Goal: Book appointment/travel/reservation

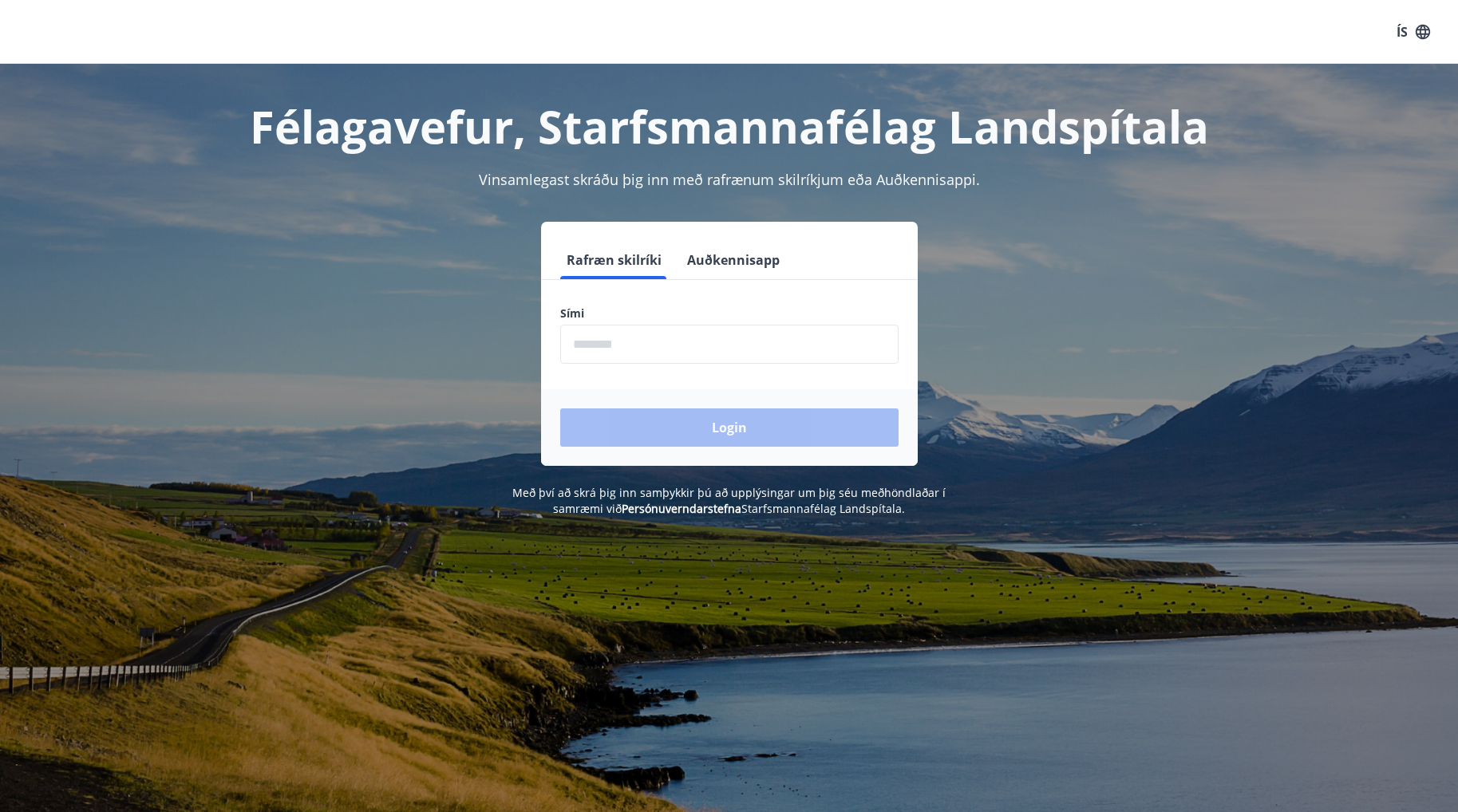
click at [620, 349] on input "phone" at bounding box center [729, 344] width 338 height 39
type input "********"
click at [686, 418] on button "Login" at bounding box center [729, 427] width 338 height 38
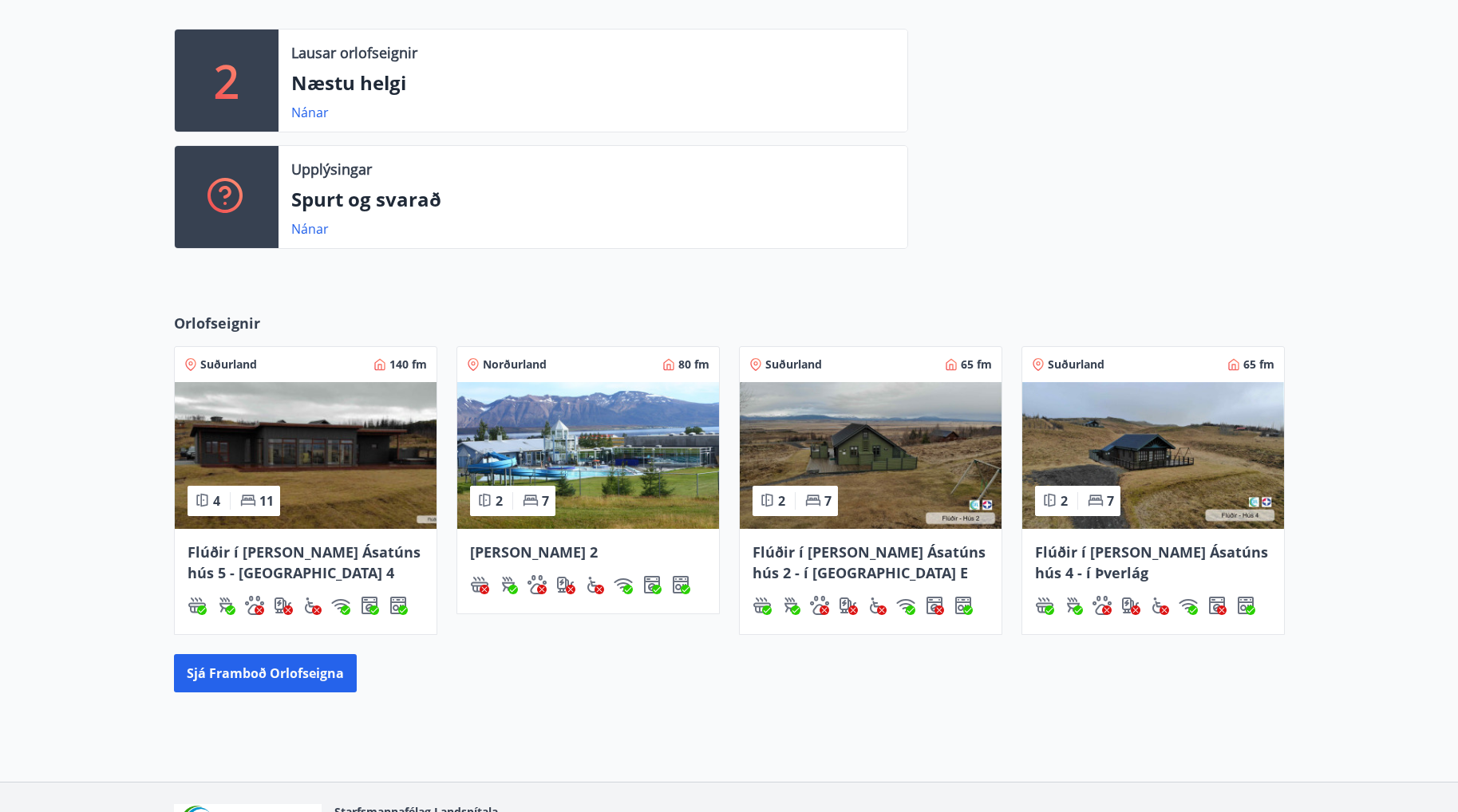
scroll to position [479, 0]
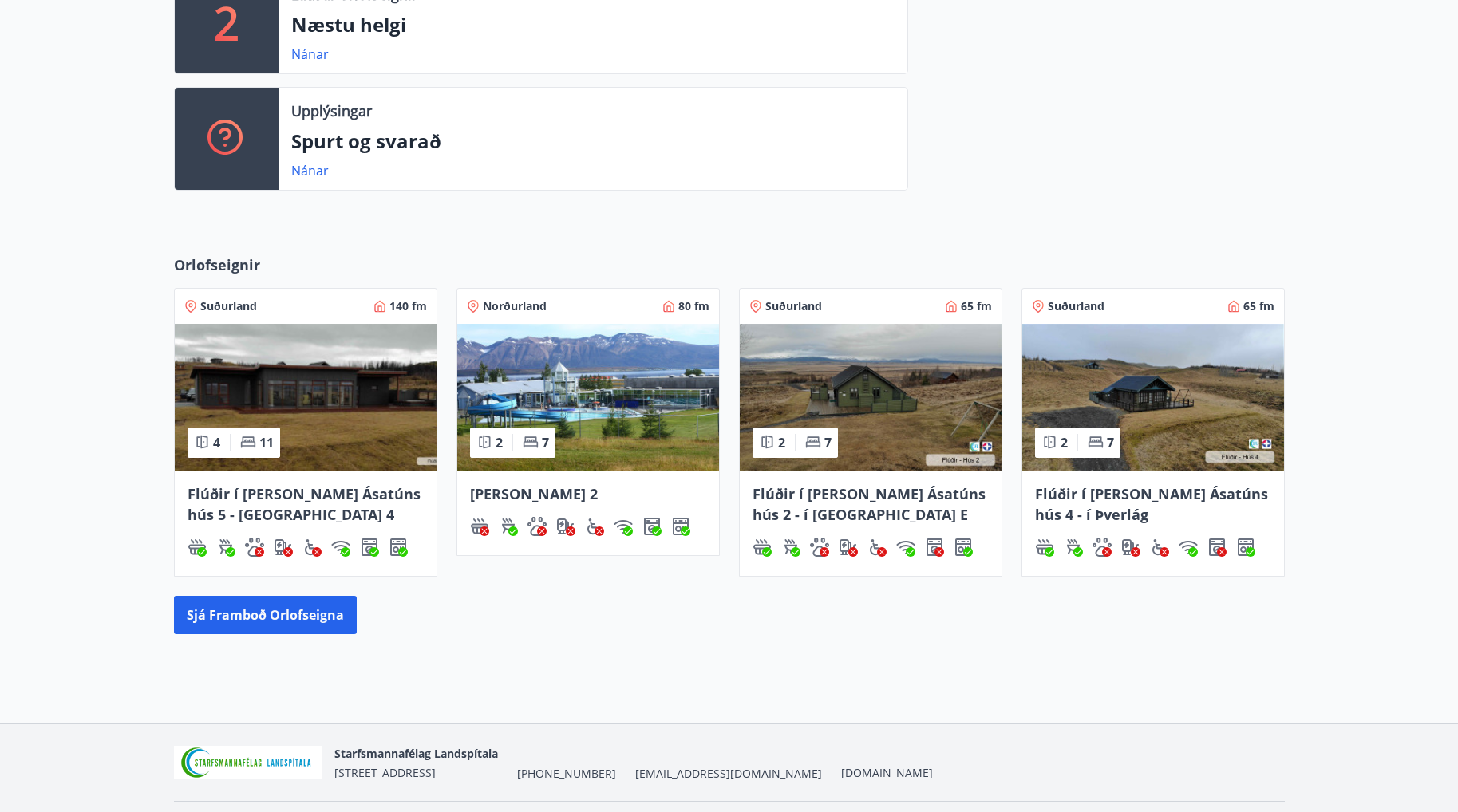
click at [1065, 301] on span "Suðurland" at bounding box center [1075, 306] width 57 height 16
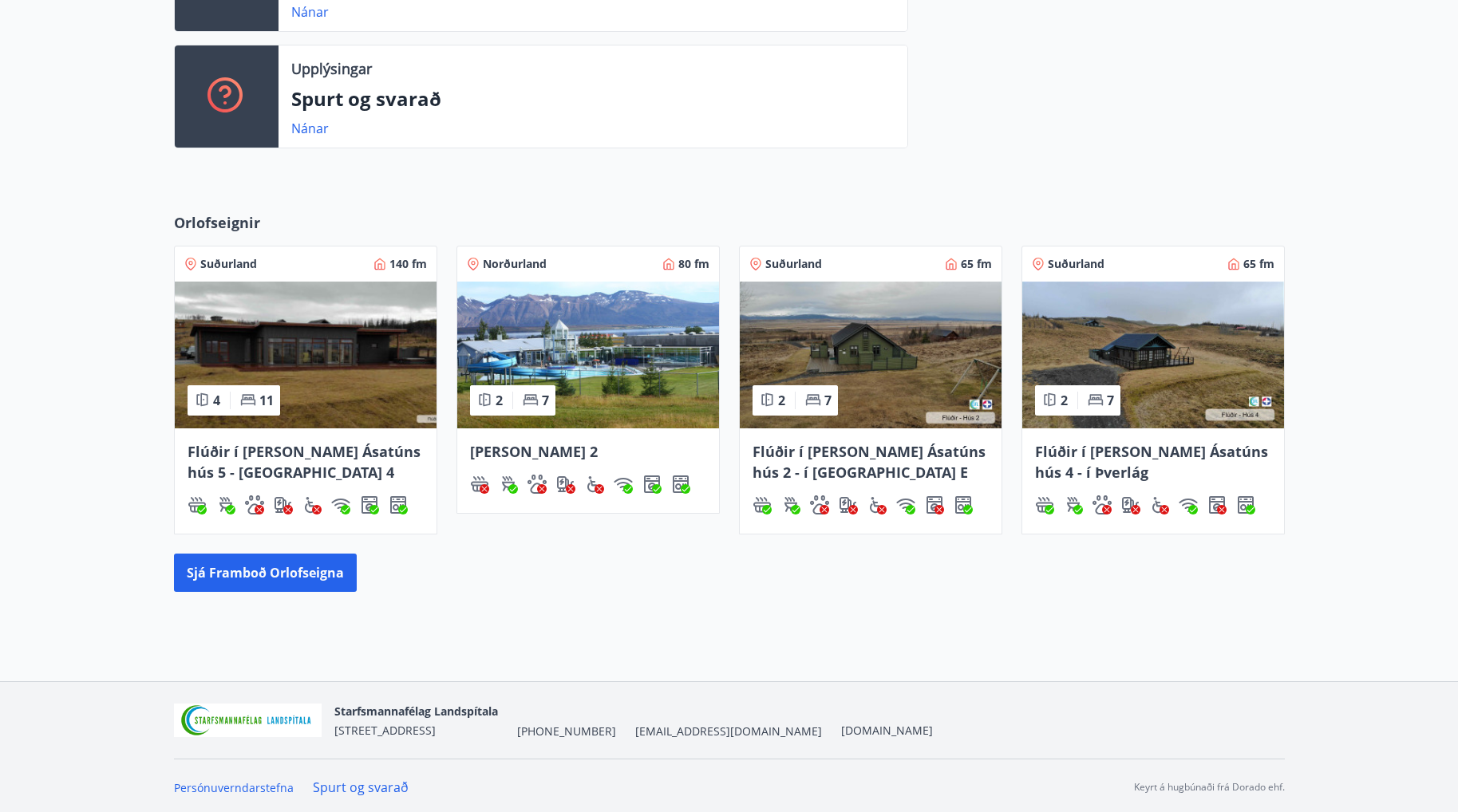
scroll to position [525, 0]
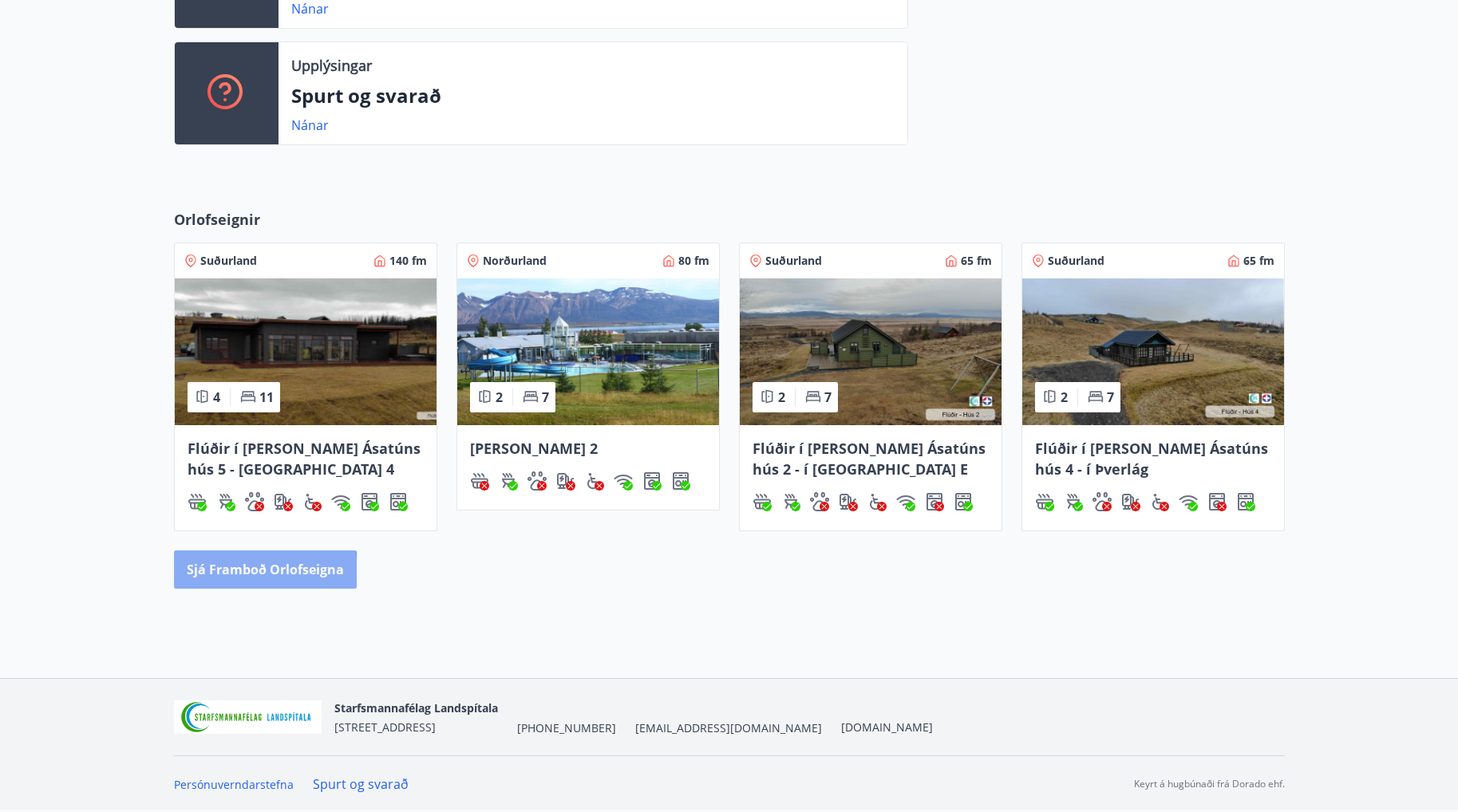
click at [237, 572] on button "Sjá framboð orlofseigna" at bounding box center [265, 569] width 183 height 38
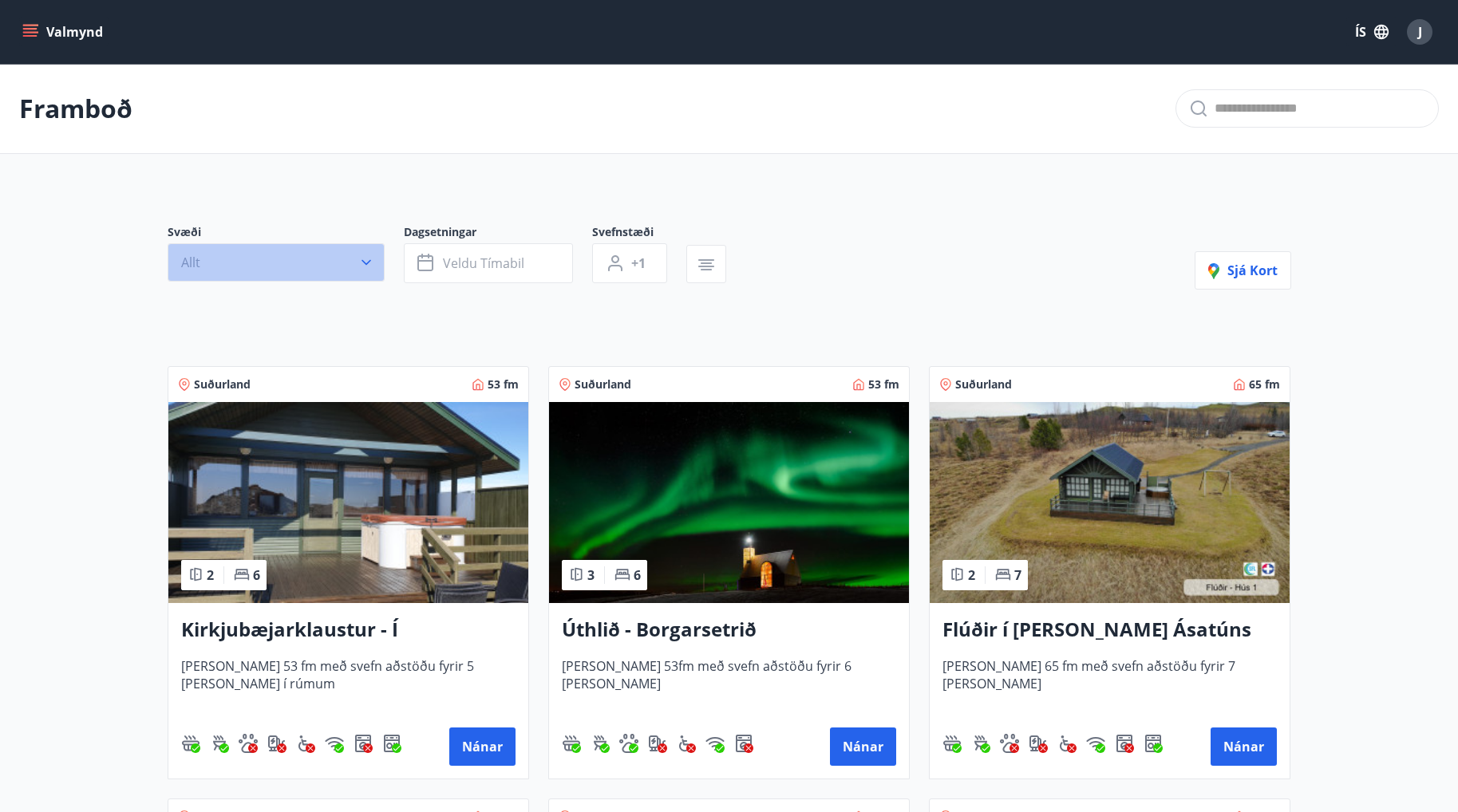
click at [366, 267] on icon "button" at bounding box center [366, 262] width 16 height 16
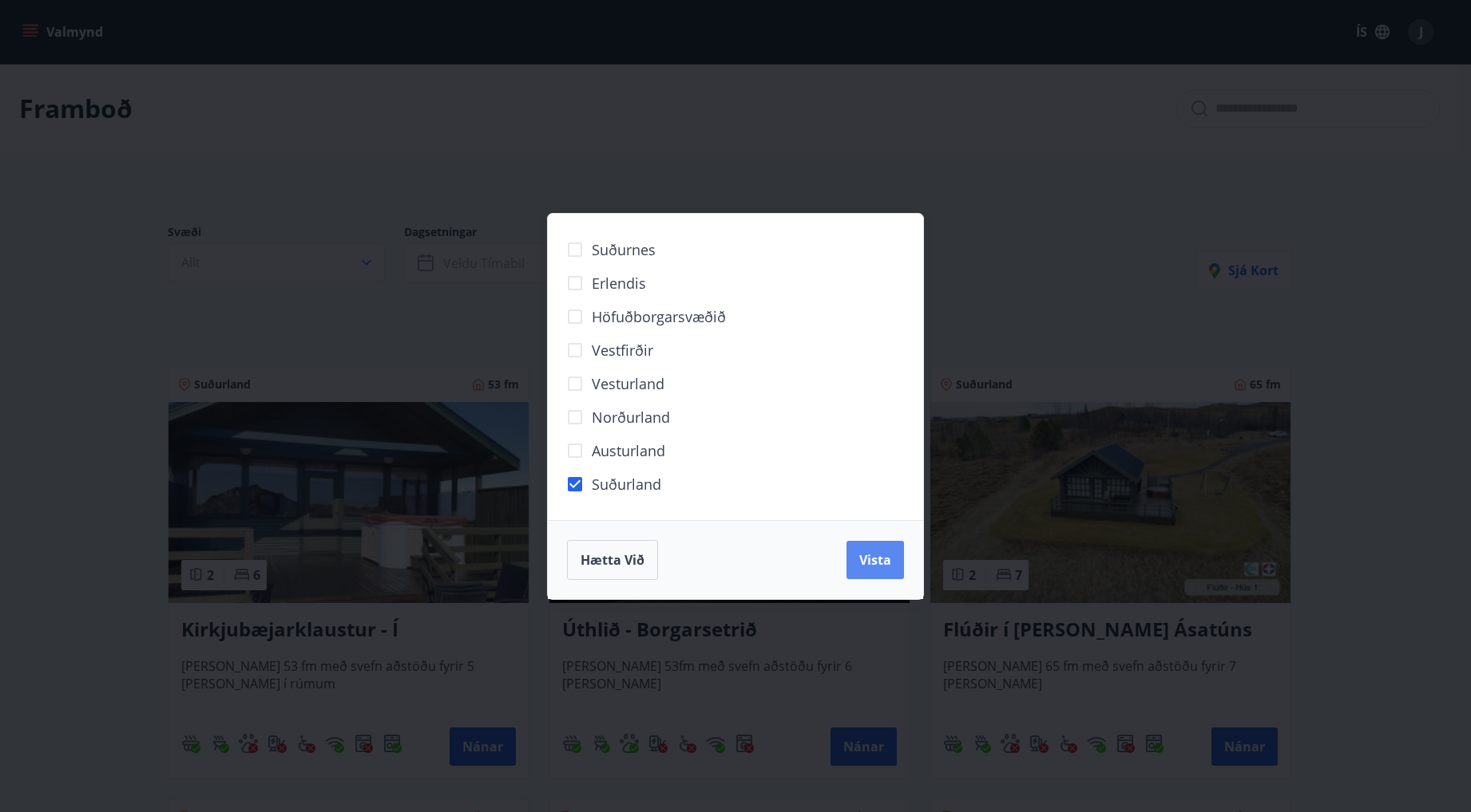
click at [871, 565] on span "Vista" at bounding box center [875, 560] width 32 height 18
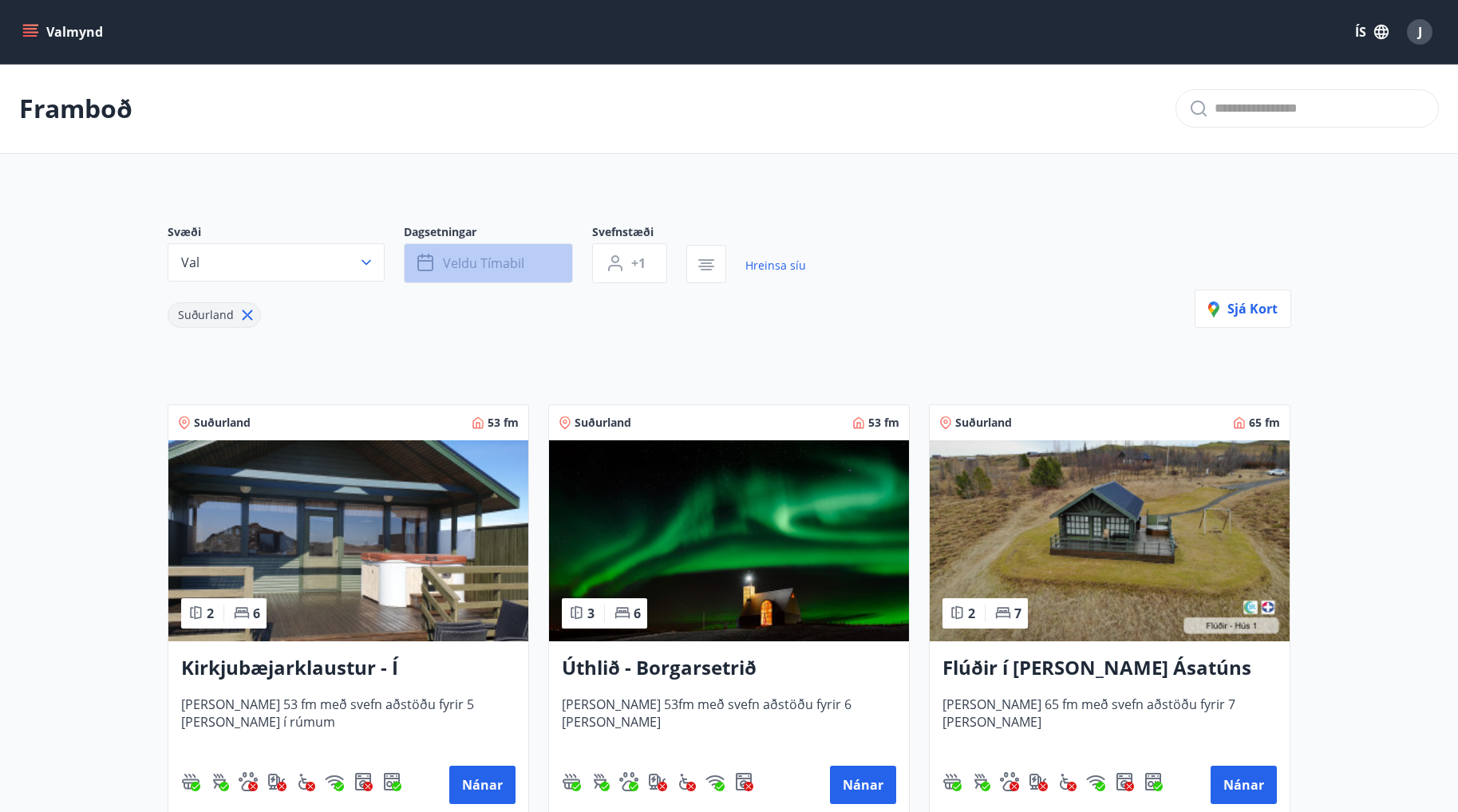
click at [508, 261] on span "Veldu tímabil" at bounding box center [484, 263] width 82 height 18
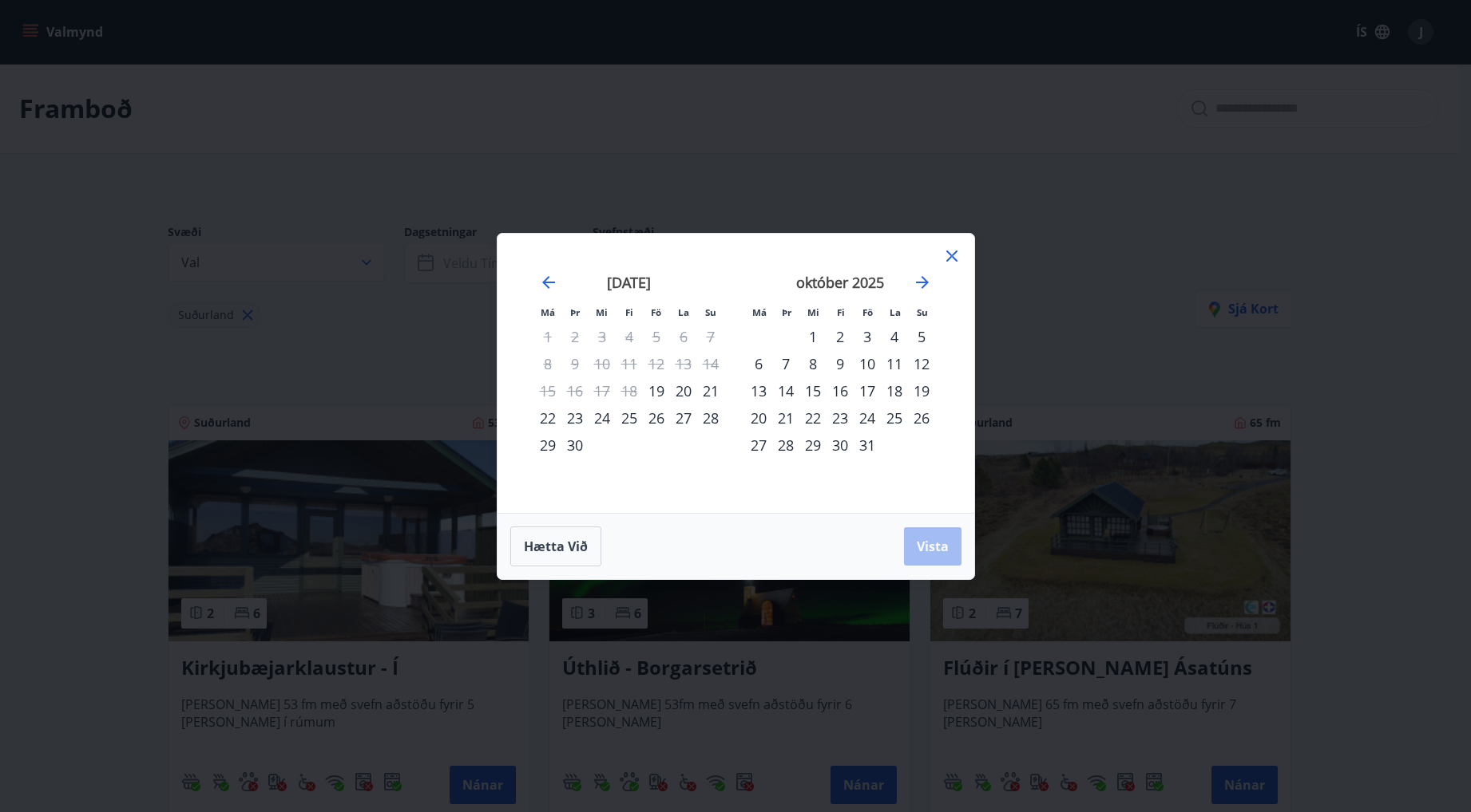
click at [656, 419] on div "26" at bounding box center [656, 418] width 27 height 27
click at [705, 419] on div "28" at bounding box center [710, 418] width 27 height 27
click at [924, 547] on span "Vista" at bounding box center [932, 546] width 32 height 18
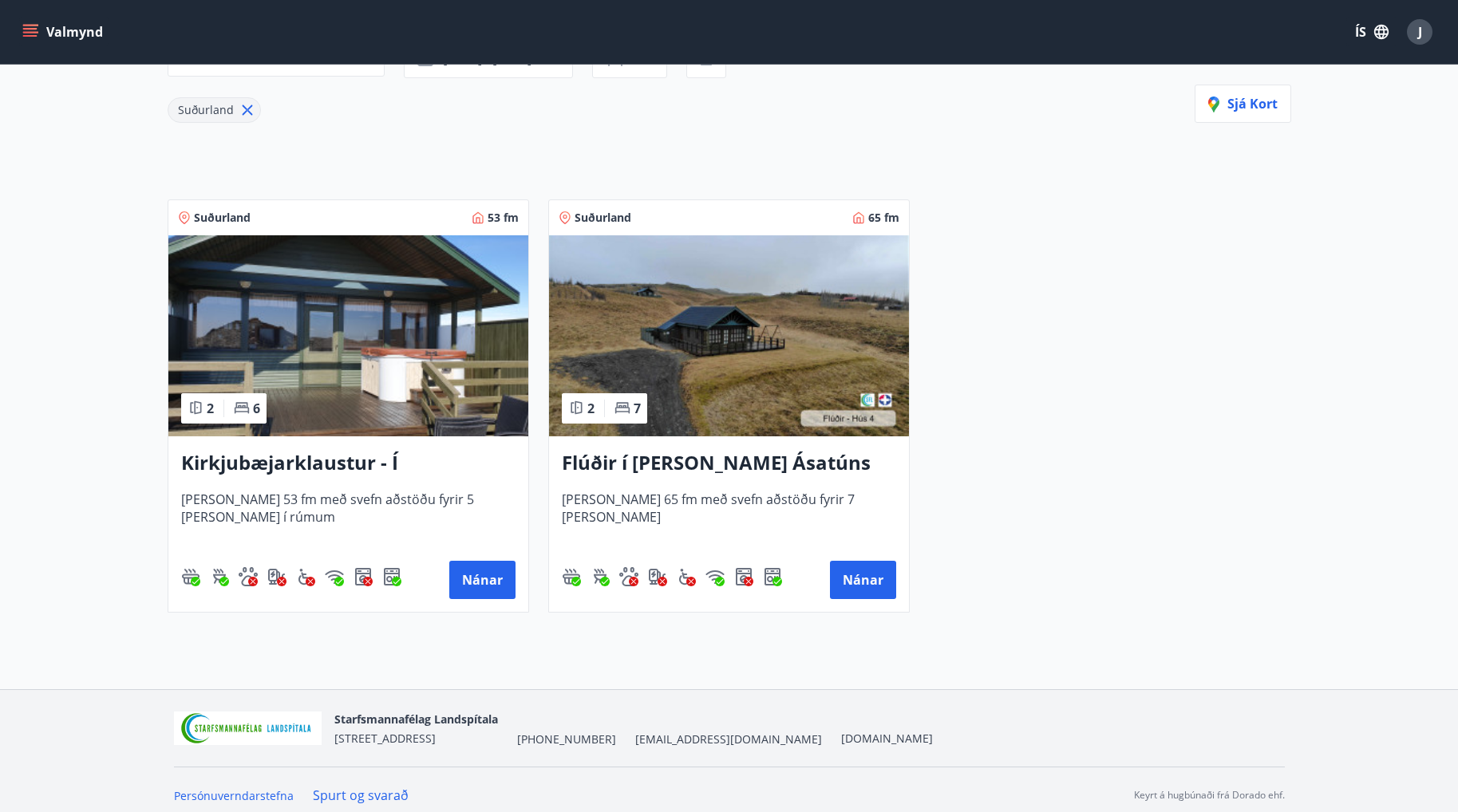
scroll to position [216, 0]
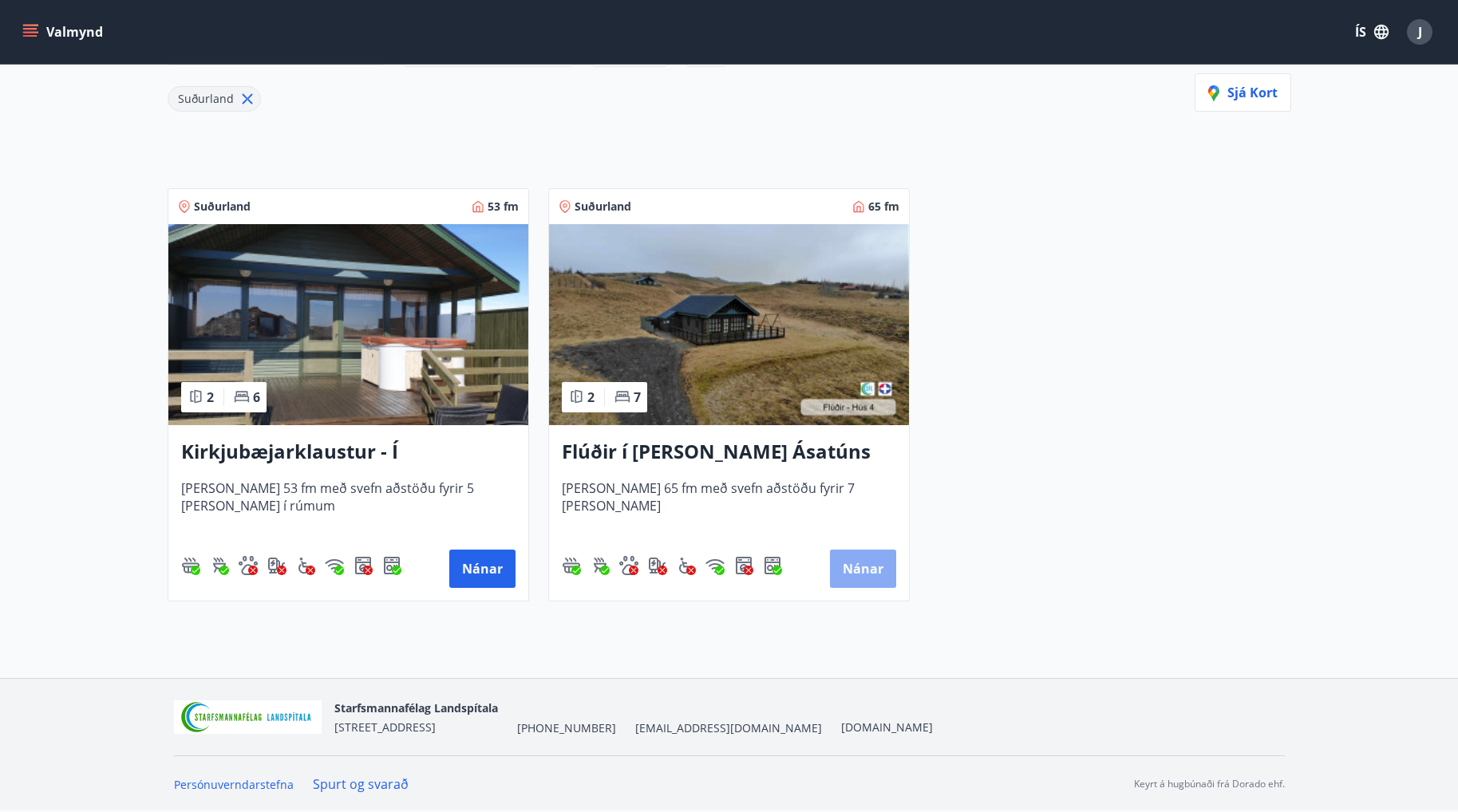
click at [855, 571] on button "Nánar" at bounding box center [862, 568] width 66 height 38
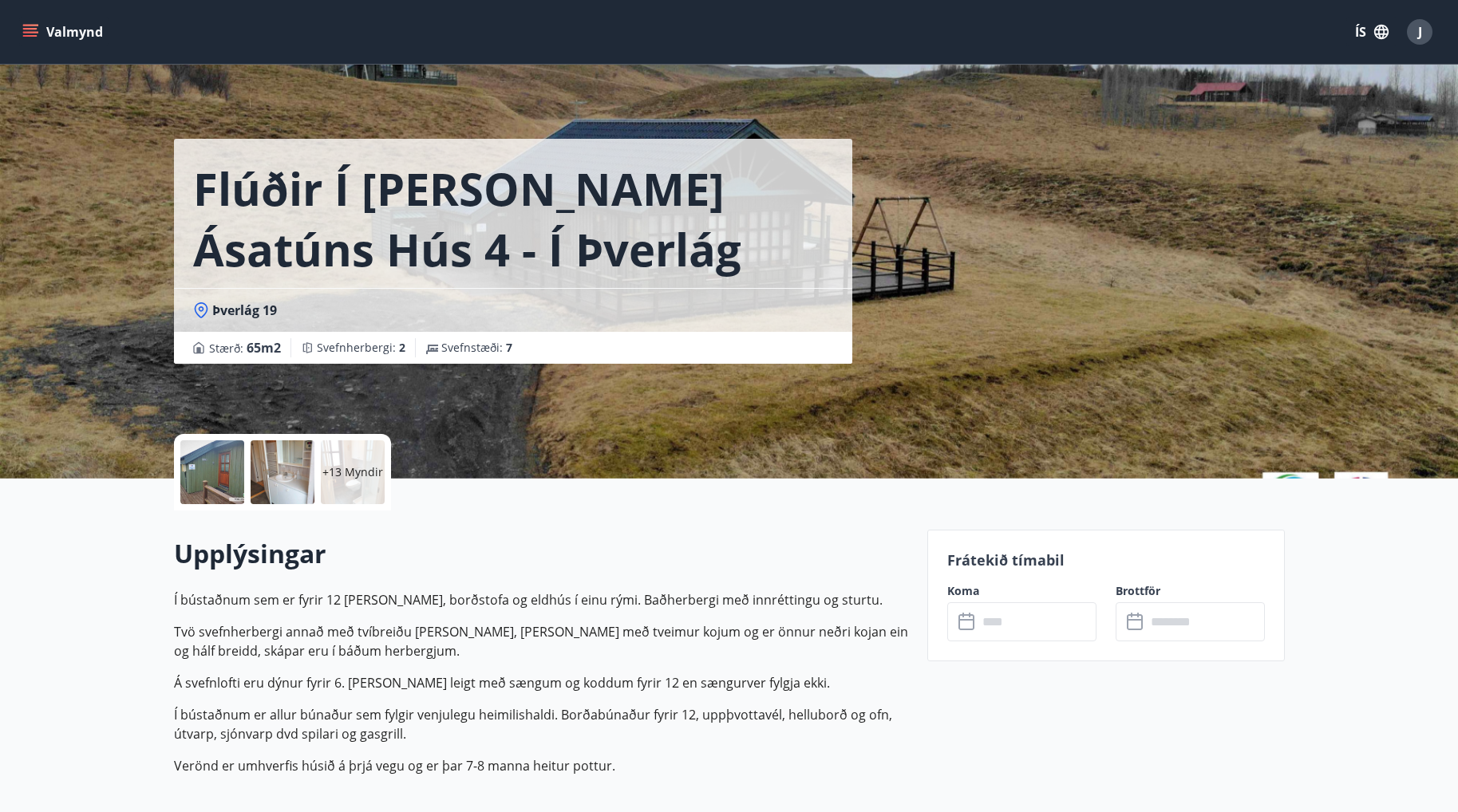
click at [980, 625] on input "text" at bounding box center [1037, 622] width 119 height 39
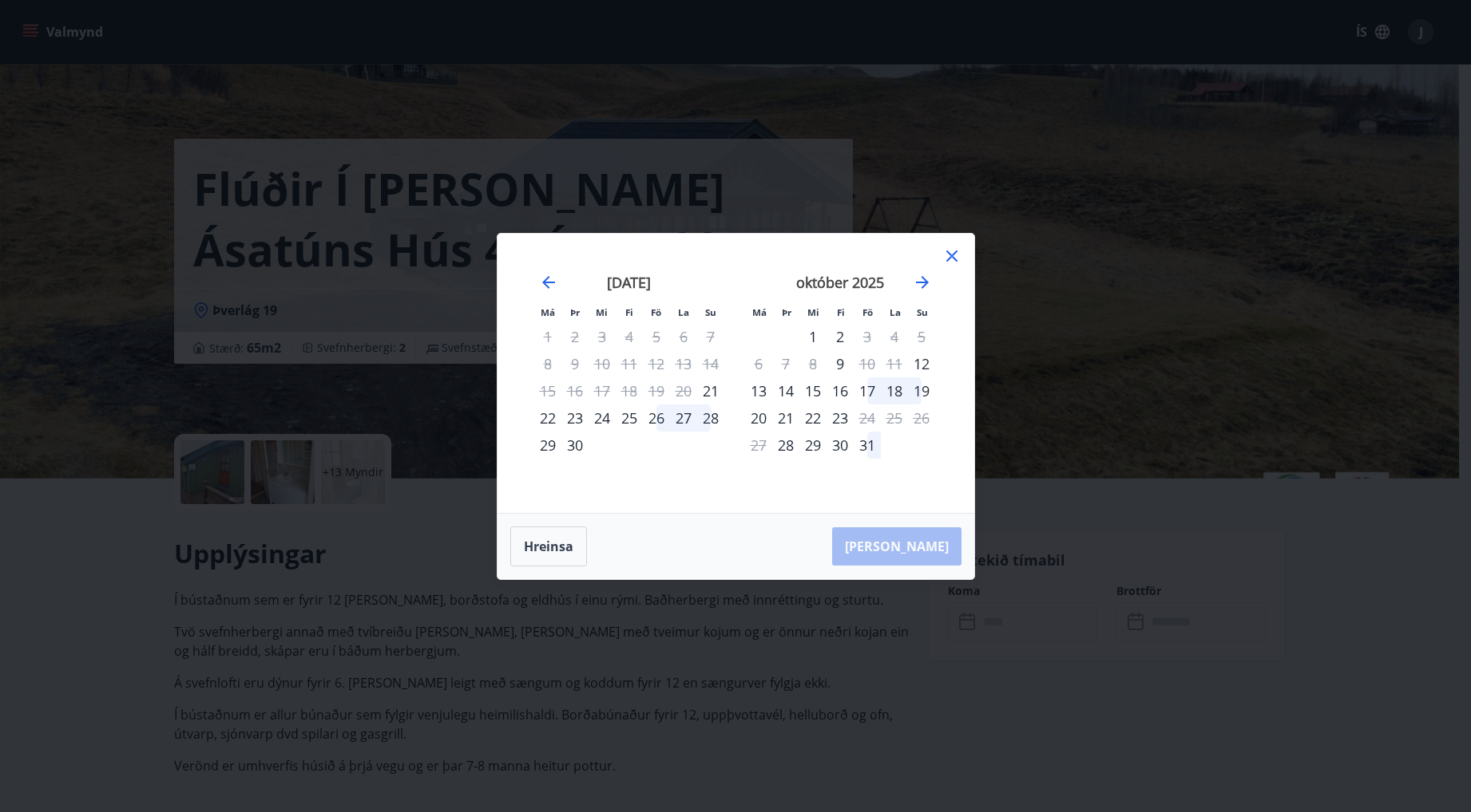
click at [658, 421] on div "26" at bounding box center [656, 418] width 27 height 27
click at [710, 423] on div "28" at bounding box center [710, 418] width 27 height 27
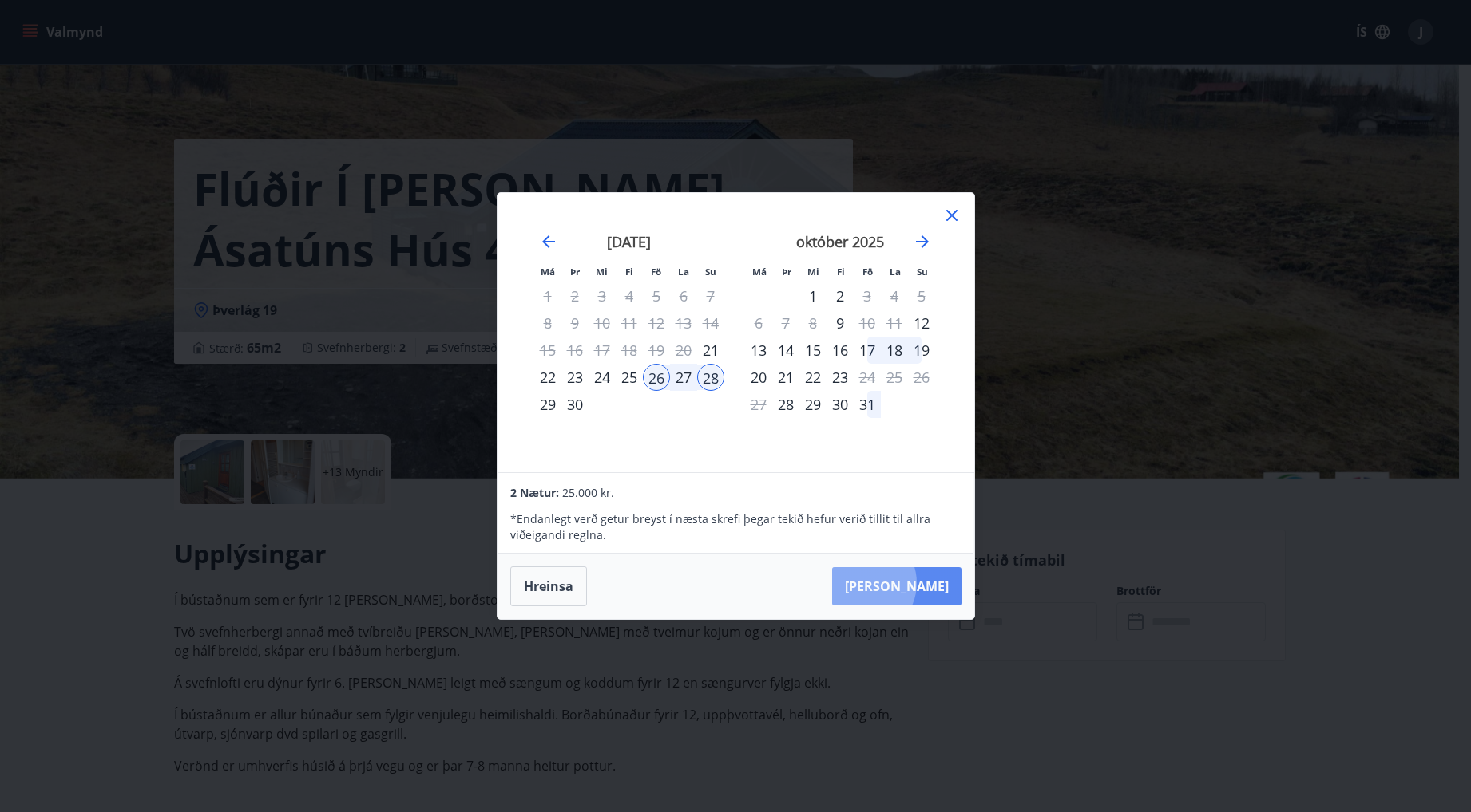
click at [915, 583] on button "Taka Frá" at bounding box center [896, 586] width 129 height 38
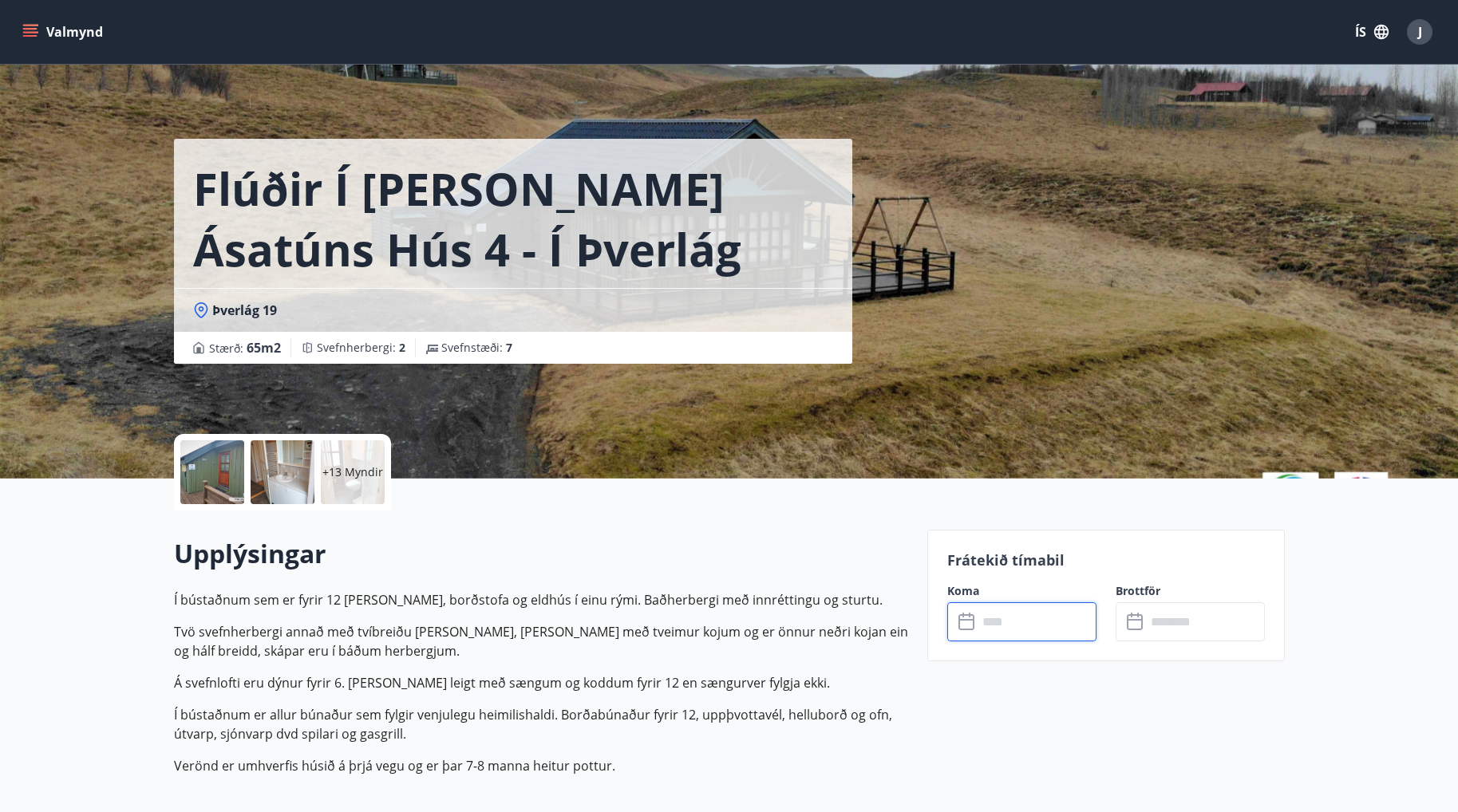
type input "******"
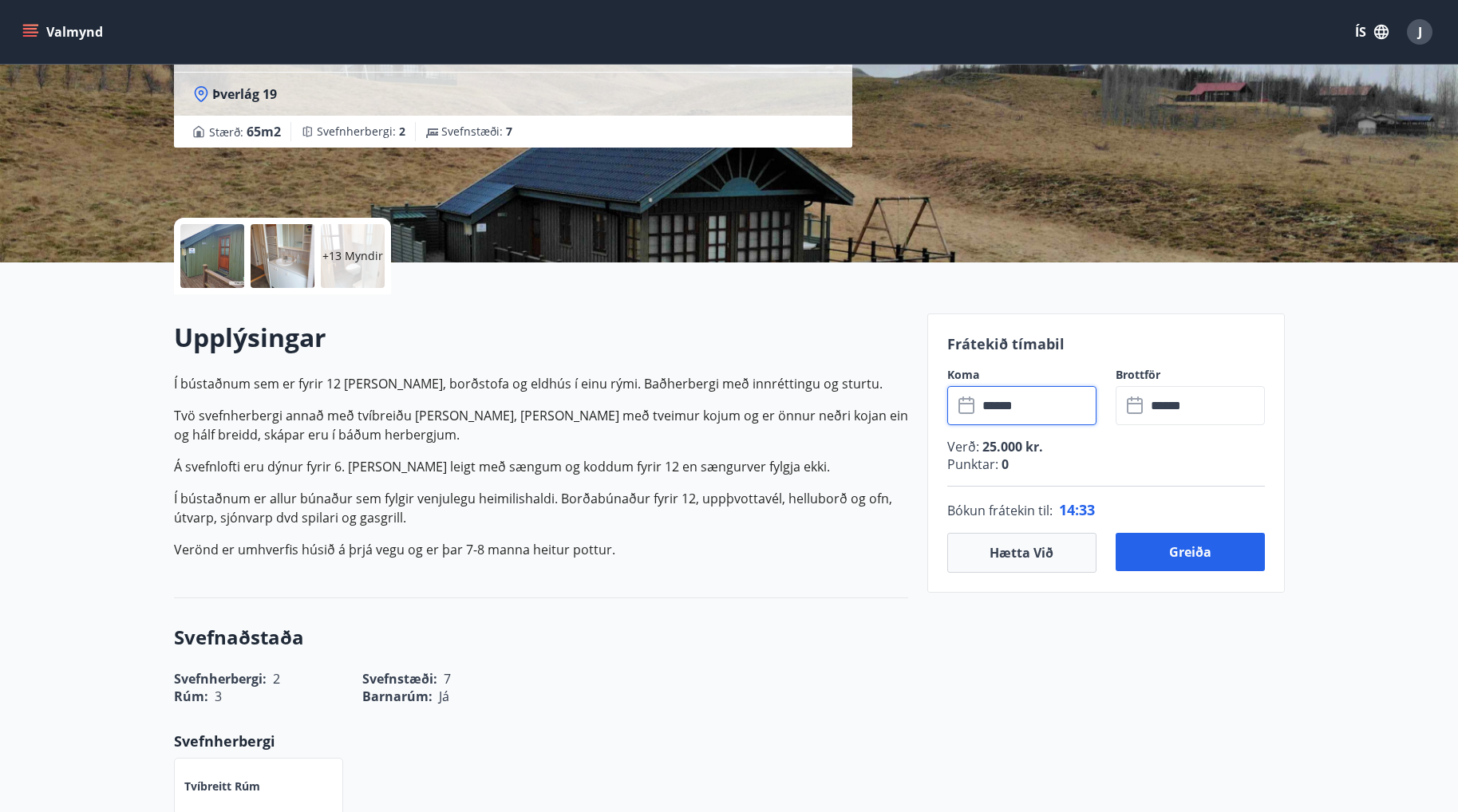
scroll to position [239, 0]
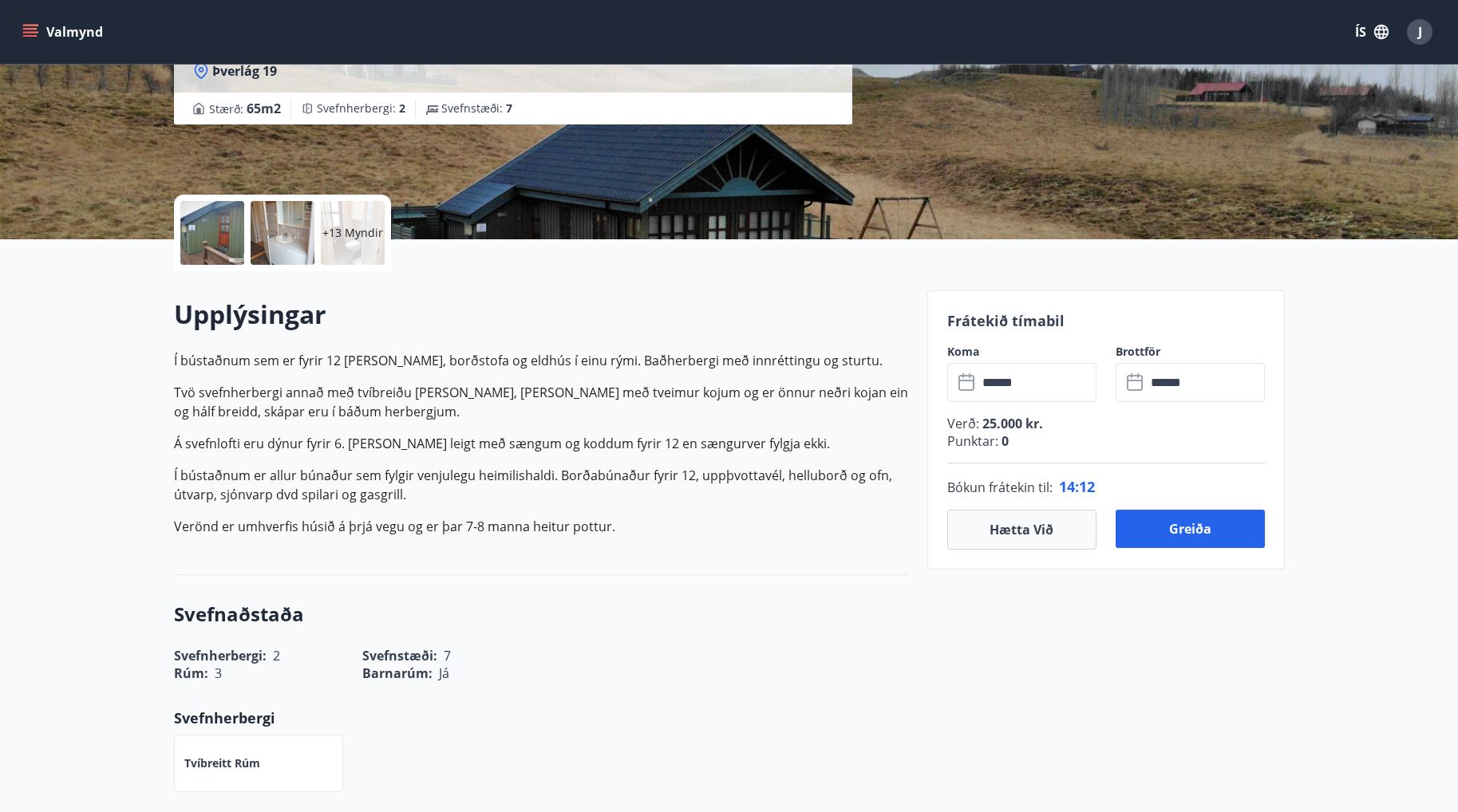
click at [779, 674] on div "Rúm : 3 Barnarúm : Já" at bounding box center [531, 665] width 754 height 37
click at [1183, 526] on button "Greiða" at bounding box center [1190, 528] width 149 height 38
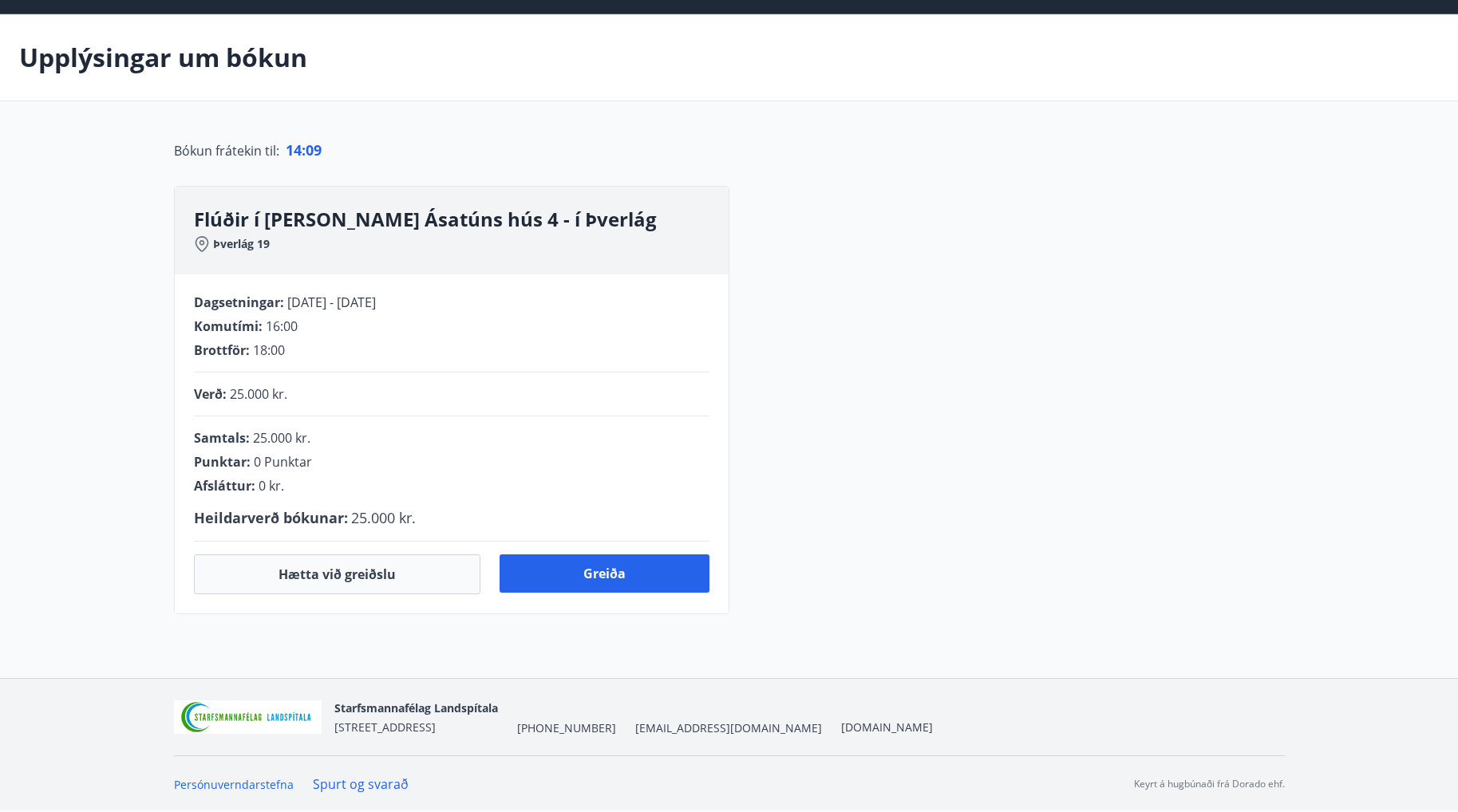
scroll to position [239, 0]
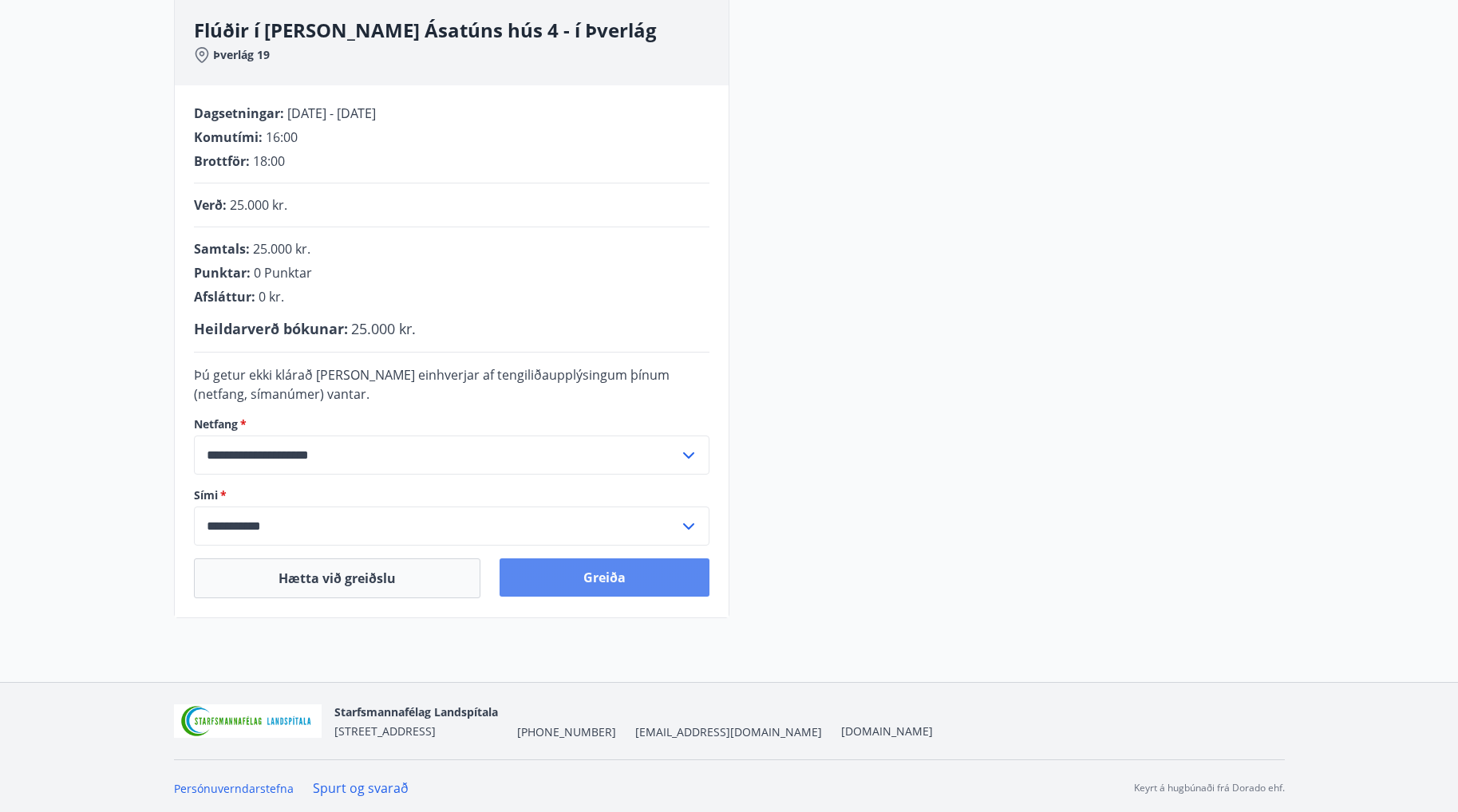
click at [619, 583] on button "Greiða" at bounding box center [604, 577] width 209 height 38
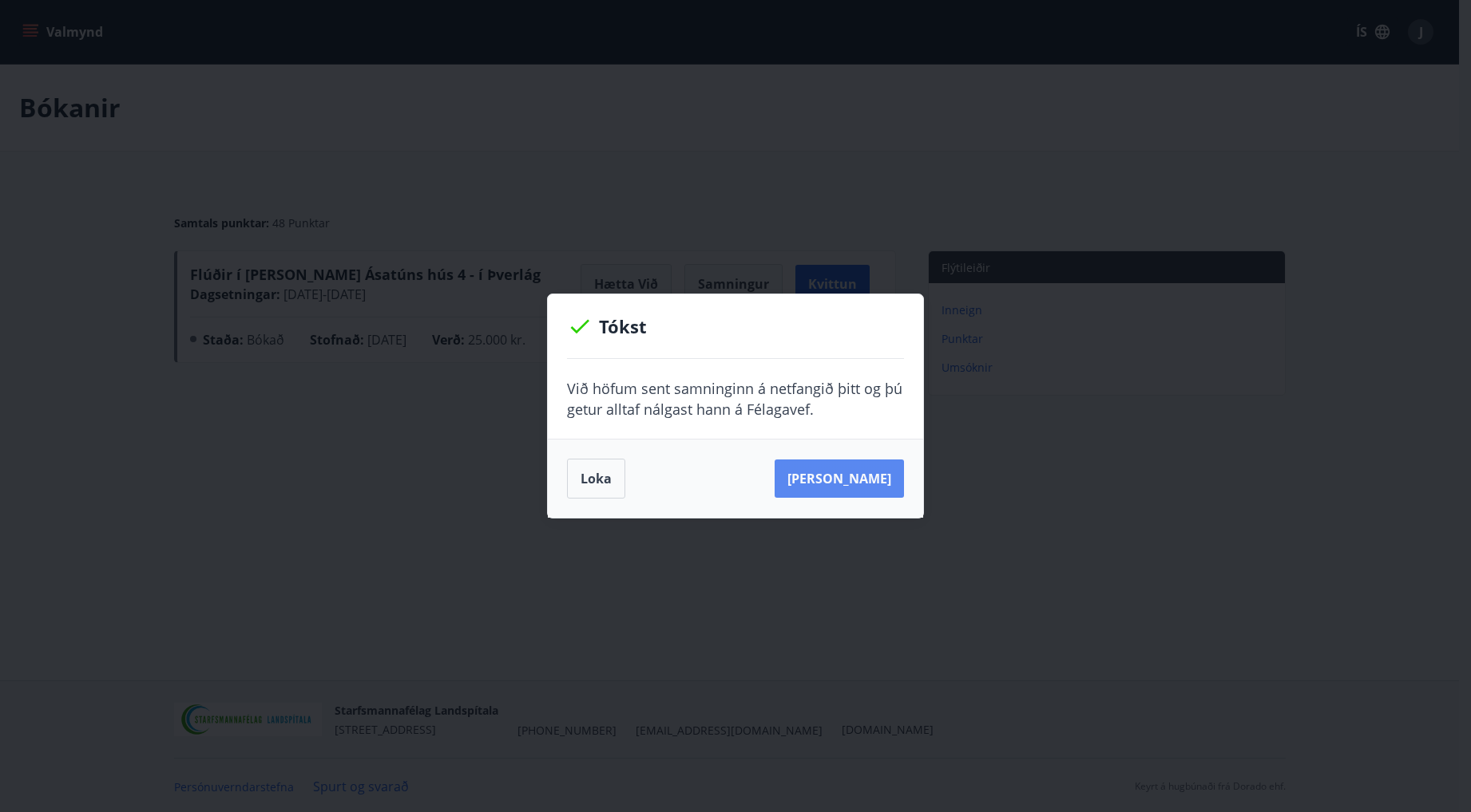
click at [855, 478] on button "[PERSON_NAME]" at bounding box center [838, 478] width 129 height 38
click at [609, 476] on button "Loka" at bounding box center [595, 478] width 58 height 40
